Goal: Information Seeking & Learning: Learn about a topic

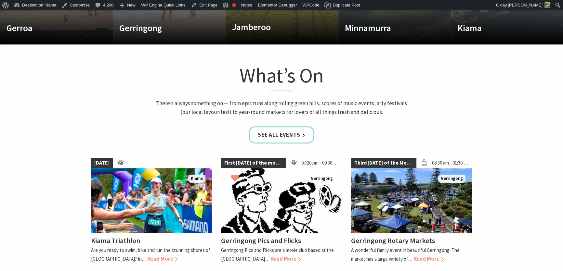
scroll to position [111, 567]
click at [279, 135] on link "See all Events" at bounding box center [282, 134] width 66 height 17
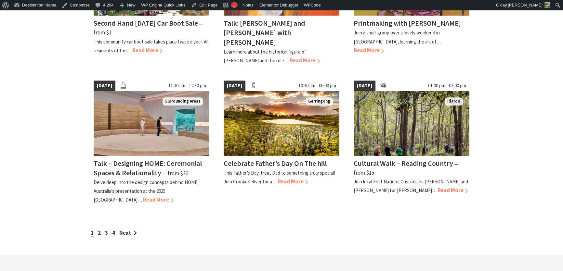
scroll to position [561, 0]
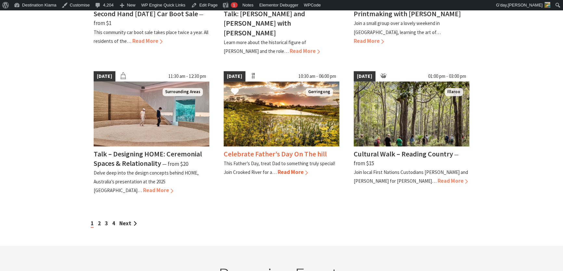
click at [295, 169] on span "Read More" at bounding box center [292, 172] width 30 height 7
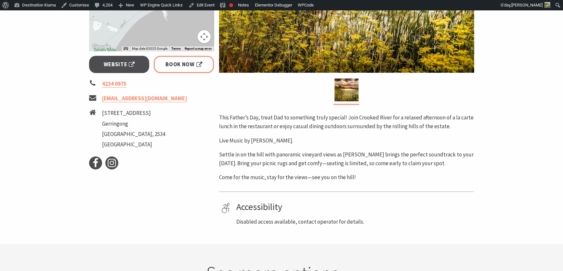
scroll to position [236, 0]
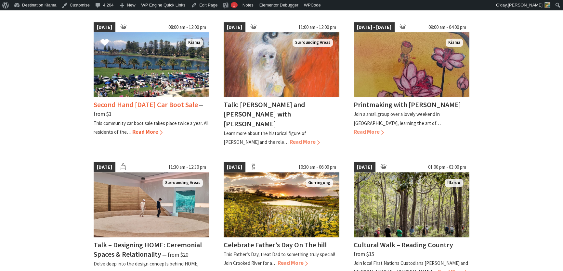
scroll to position [561, 0]
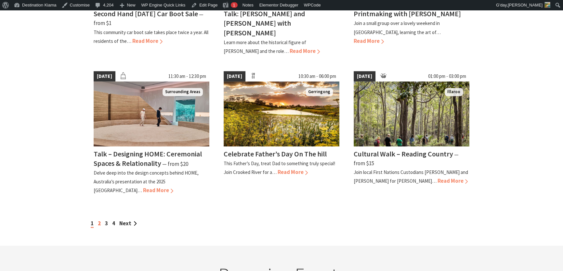
click at [100, 220] on link "2" at bounding box center [99, 223] width 3 height 7
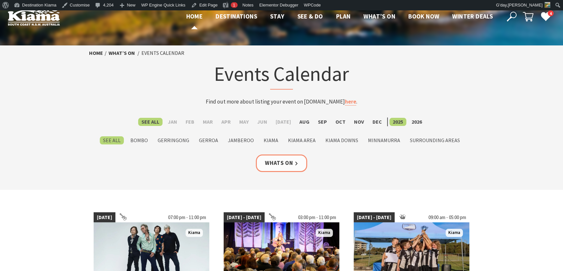
click at [186, 16] on span "Home" at bounding box center [194, 16] width 17 height 8
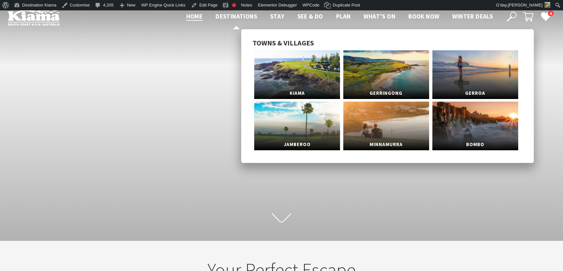
click at [241, 18] on span "Destinations" at bounding box center [236, 16] width 42 height 8
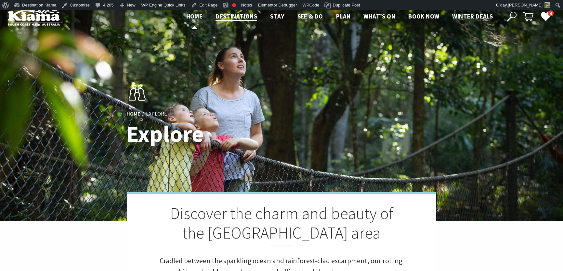
click at [194, 12] on span "Home" at bounding box center [194, 16] width 17 height 8
